Goal: Task Accomplishment & Management: Manage account settings

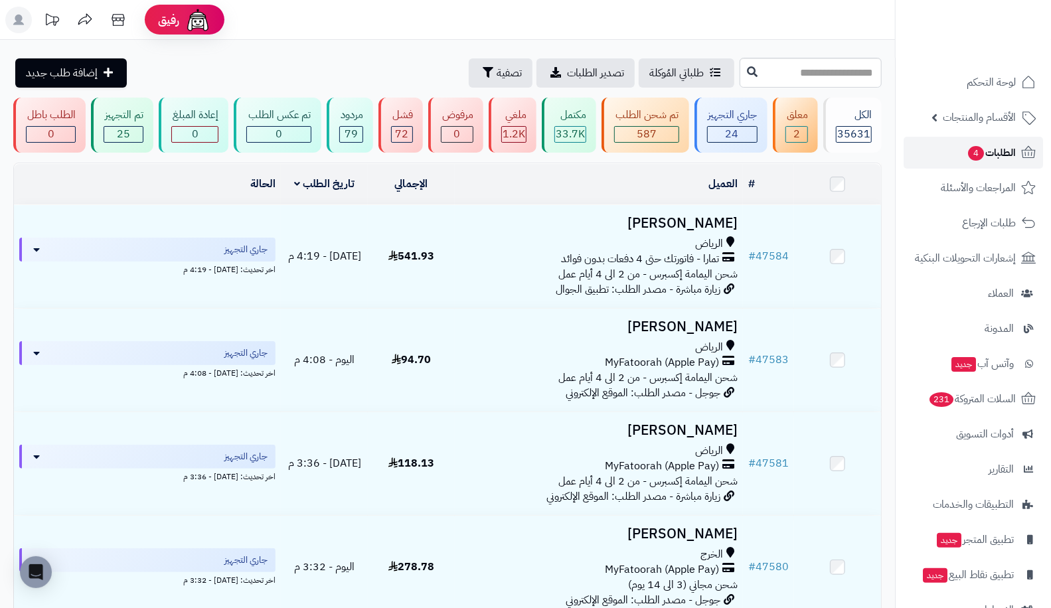
click at [1000, 151] on span "الطلبات 4" at bounding box center [991, 152] width 49 height 19
click at [737, 135] on span "24" at bounding box center [732, 134] width 13 height 16
click at [985, 161] on span "الطلبات 4" at bounding box center [991, 152] width 49 height 19
click at [754, 136] on div "24" at bounding box center [732, 134] width 49 height 15
